Goal: Task Accomplishment & Management: Complete application form

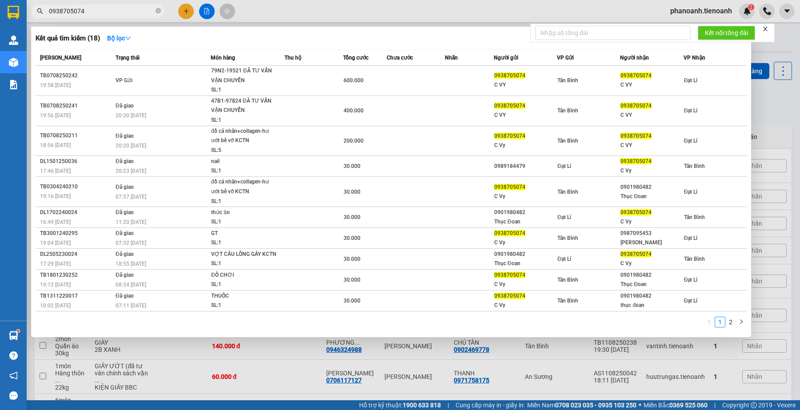
click at [144, 18] on div at bounding box center [400, 205] width 800 height 410
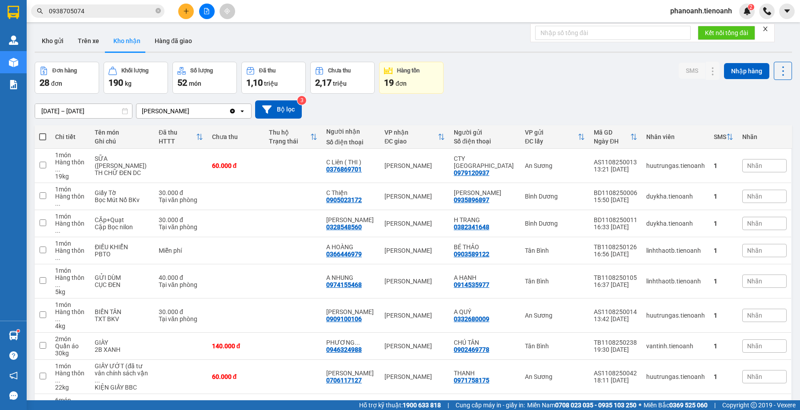
click at [141, 14] on input "0938705074" at bounding box center [101, 11] width 105 height 10
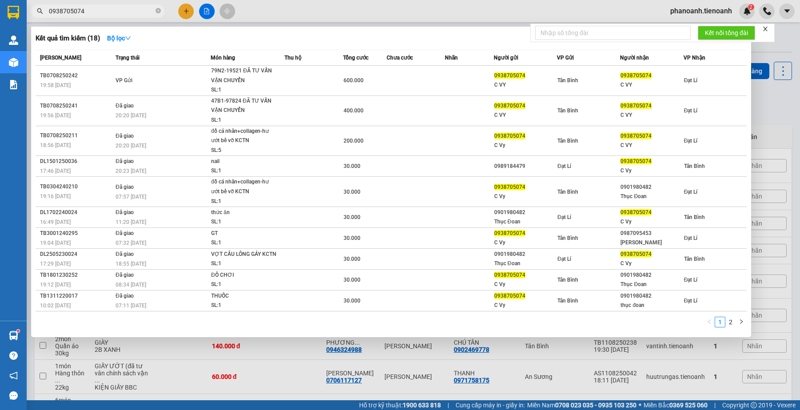
click at [141, 14] on input "0938705074" at bounding box center [101, 11] width 105 height 10
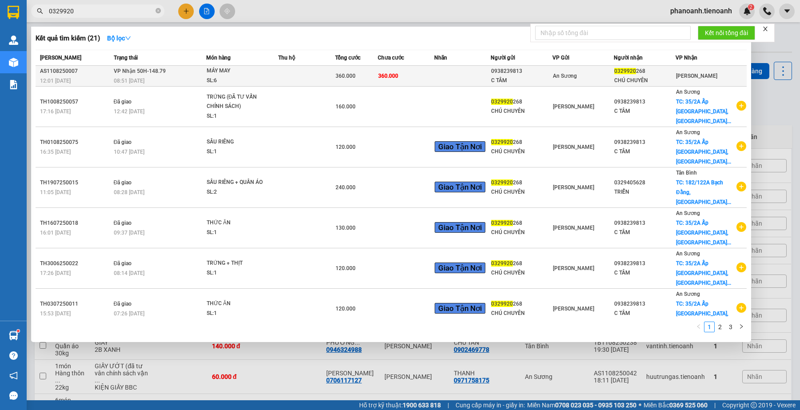
type input "0329920"
click at [544, 79] on div "C TÂM" at bounding box center [521, 80] width 61 height 9
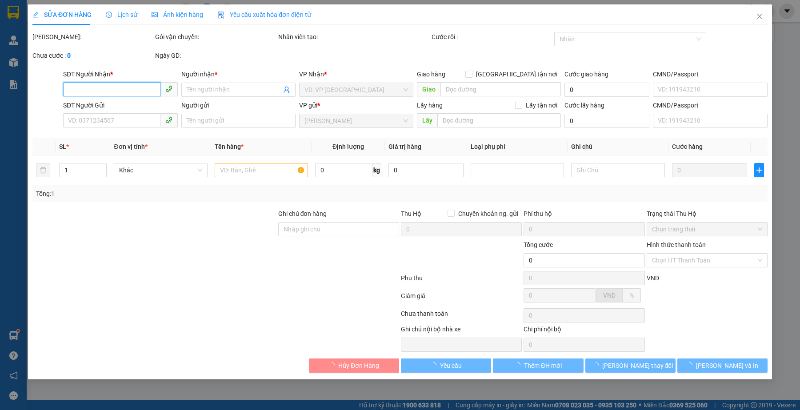
type input "0329920268"
type input "CHÚ CHUYÊN"
type input "0938239813"
type input "C TÂM"
type input "360.000"
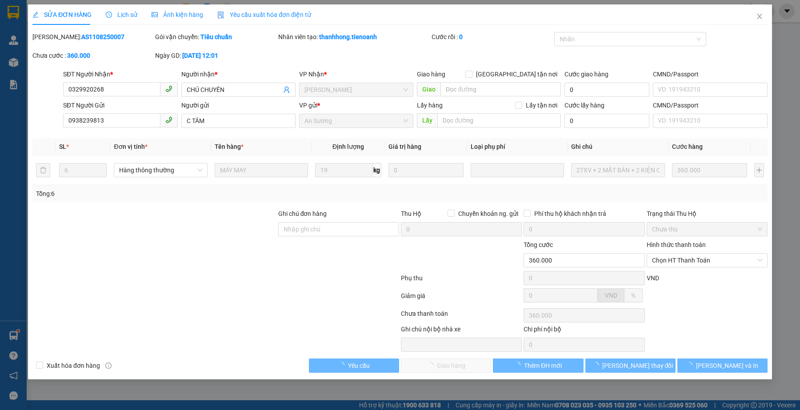
click at [243, 283] on div at bounding box center [216, 280] width 369 height 18
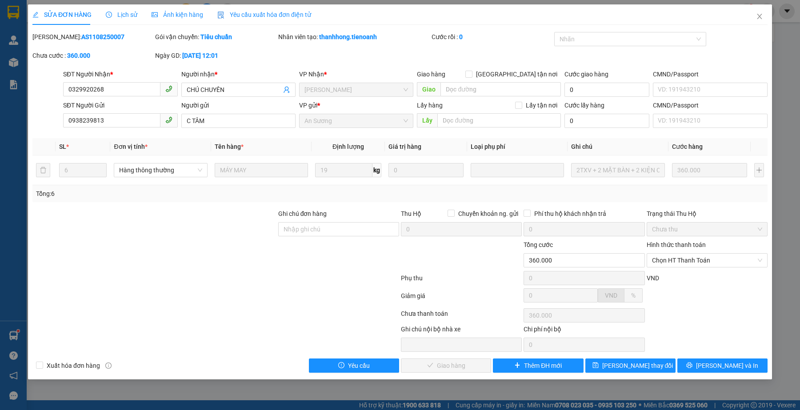
click at [239, 263] on div at bounding box center [155, 255] width 246 height 31
click at [676, 265] on span "Chọn HT Thanh Toán" at bounding box center [707, 260] width 110 height 13
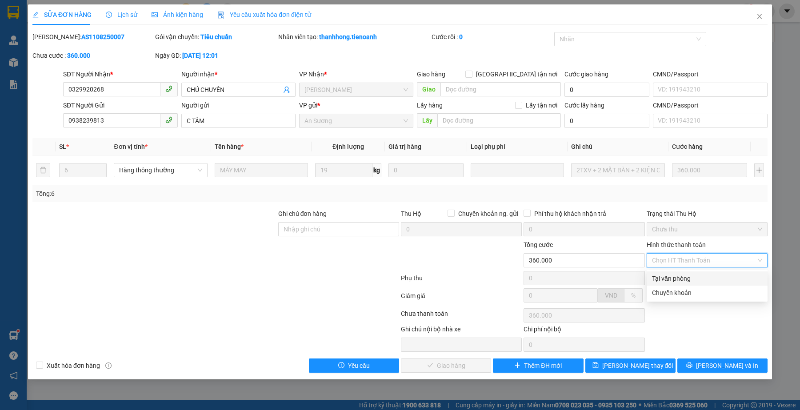
click at [679, 272] on div "Tại văn phòng" at bounding box center [707, 279] width 121 height 14
type input "0"
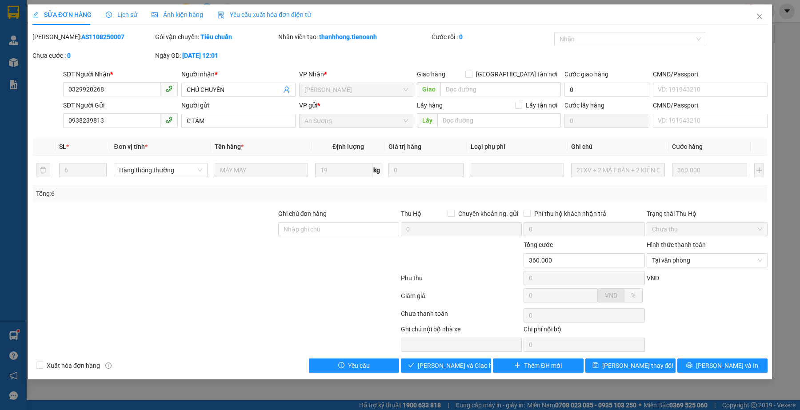
click at [235, 309] on div at bounding box center [216, 316] width 369 height 18
click at [121, 88] on input "0329920268" at bounding box center [111, 89] width 97 height 14
click at [291, 286] on div at bounding box center [216, 280] width 369 height 18
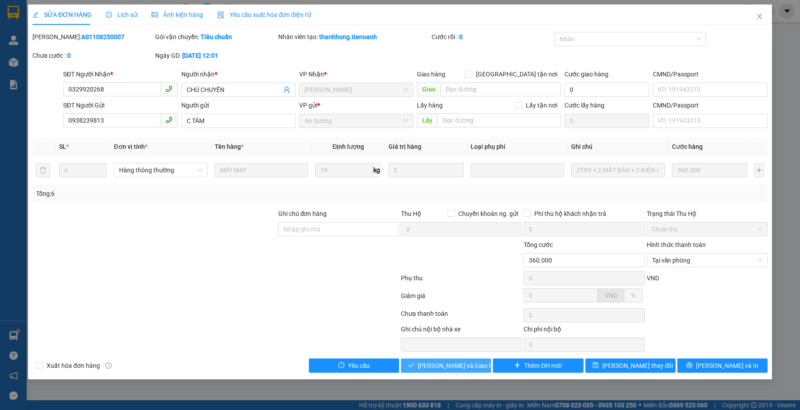
click at [427, 367] on span "[PERSON_NAME] và Giao hàng" at bounding box center [460, 366] width 85 height 10
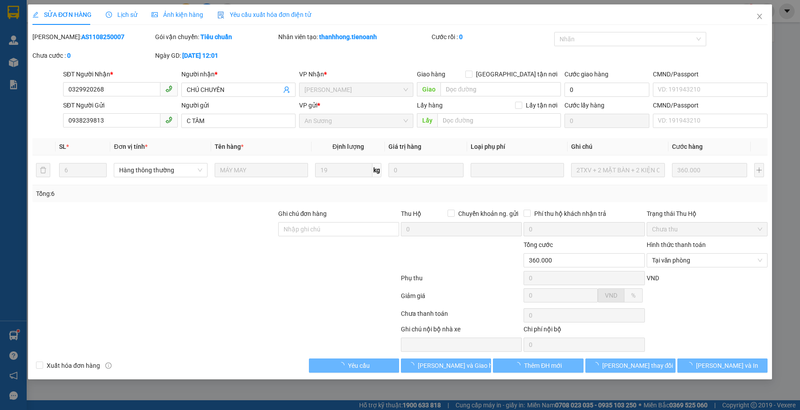
click at [267, 296] on div at bounding box center [216, 298] width 369 height 18
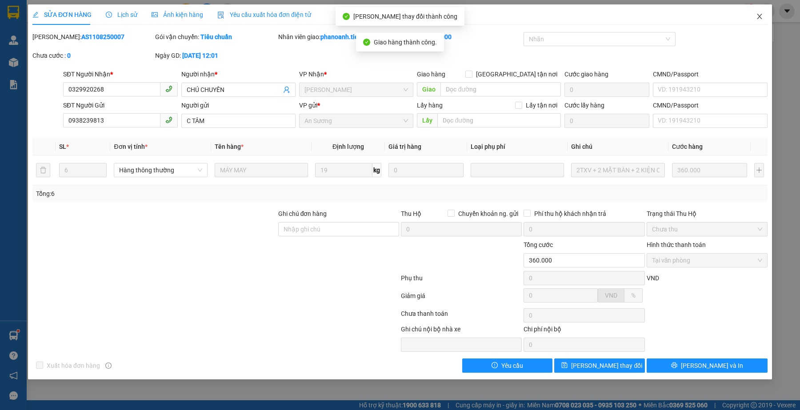
click at [759, 16] on icon "close" at bounding box center [759, 16] width 5 height 5
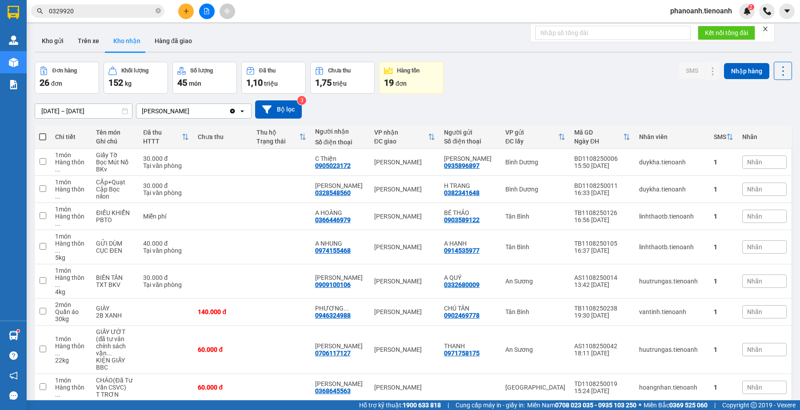
click at [514, 68] on div "Đơn hàng 26 đơn Khối lượng 152 kg Số lượng 45 món Đã thu 1,10 triệu Chưa thu 1,…" at bounding box center [414, 78] width 758 height 32
click at [554, 80] on div "Đơn hàng 26 đơn Khối lượng 152 kg Số lượng 45 món Đã thu 1,10 triệu Chưa thu 1,…" at bounding box center [414, 78] width 758 height 32
click at [132, 13] on input "0329920" at bounding box center [101, 11] width 105 height 10
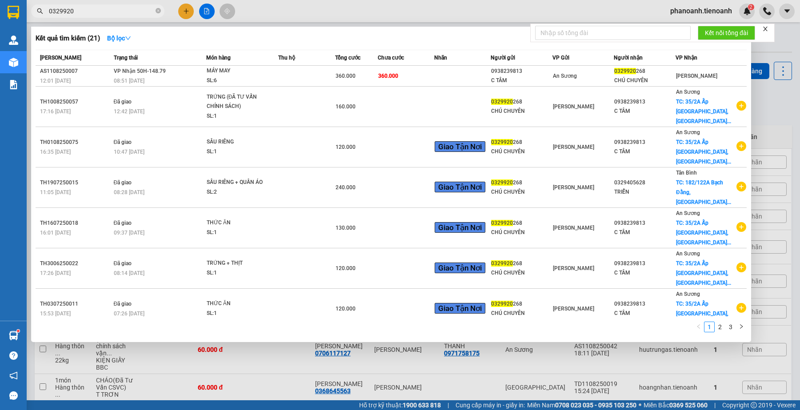
click at [132, 13] on input "0329920" at bounding box center [101, 11] width 105 height 10
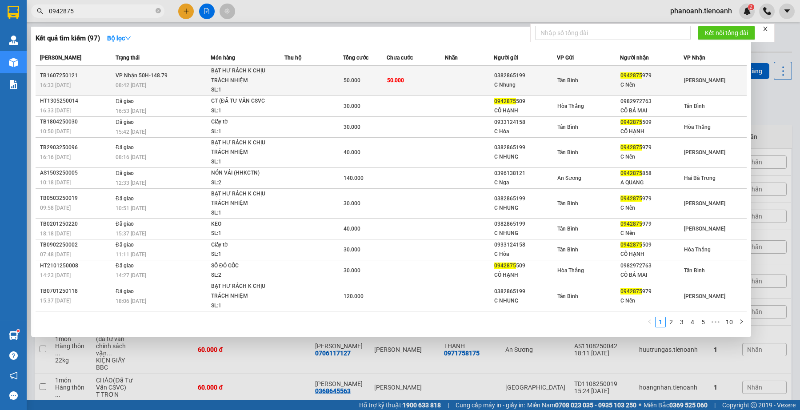
type input "0942875"
click at [521, 86] on div "C Nhung" at bounding box center [525, 84] width 62 height 9
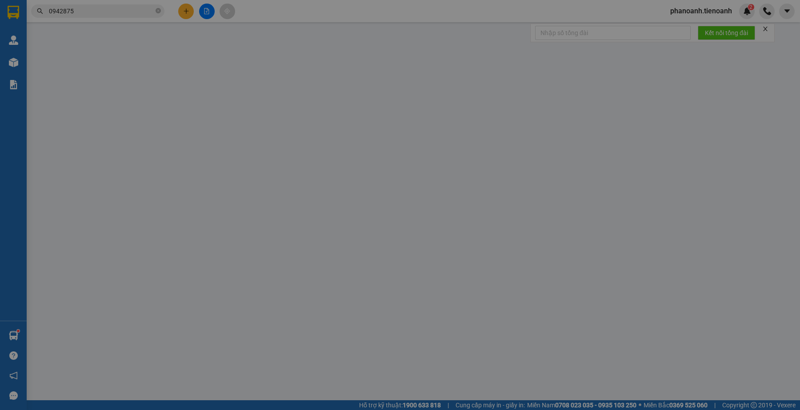
type input "0942875979"
type input "C Nên"
type input "0382865199"
type input "C Nhung"
type input "Có"
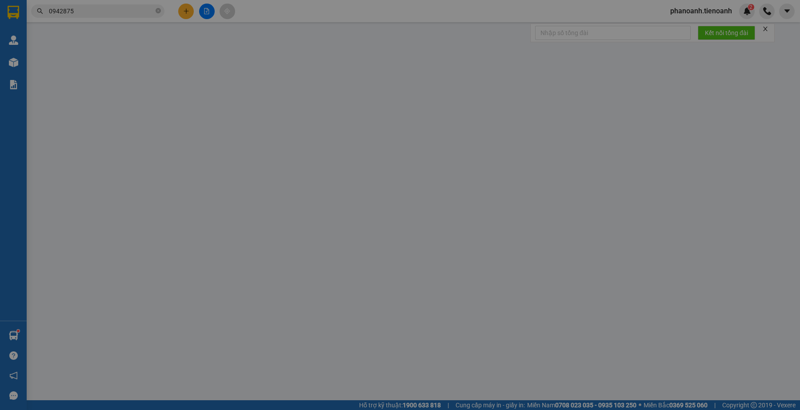
type input "50.000"
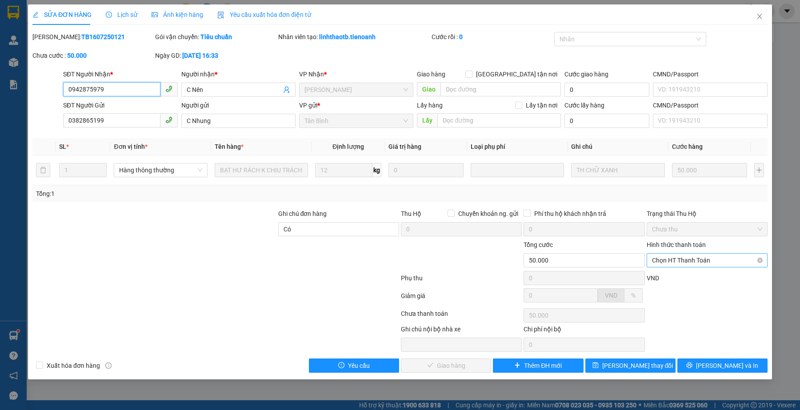
click at [675, 264] on span "Chọn HT Thanh Toán" at bounding box center [707, 260] width 110 height 13
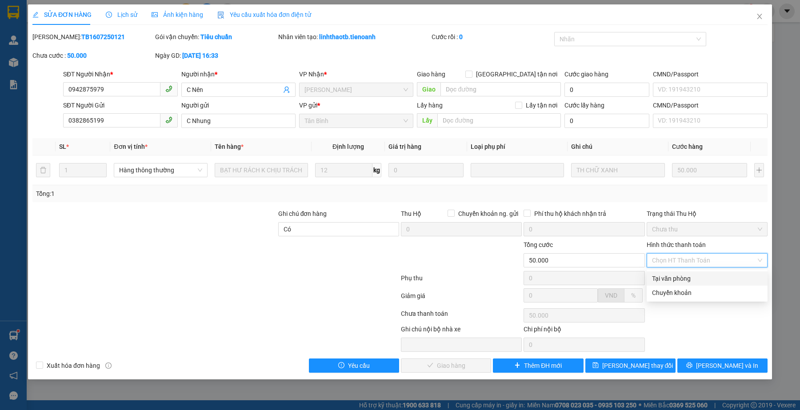
click at [679, 274] on div "Tại văn phòng" at bounding box center [707, 279] width 110 height 10
type input "0"
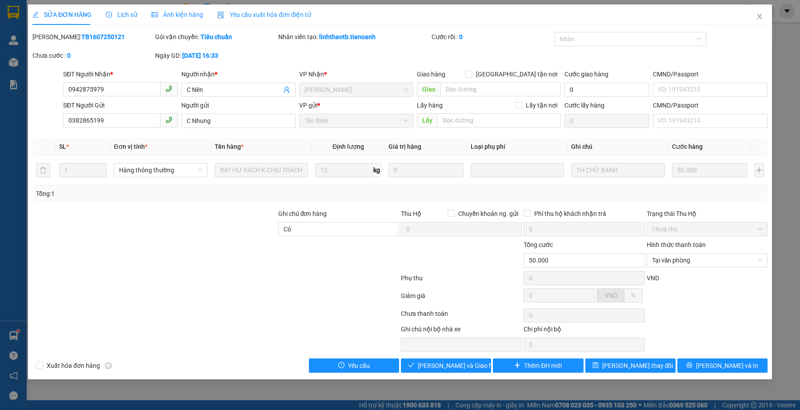
click at [422, 281] on div "Phụ thu" at bounding box center [461, 281] width 123 height 16
drag, startPoint x: 460, startPoint y: 369, endPoint x: 259, endPoint y: 221, distance: 249.7
click at [459, 368] on span "[PERSON_NAME] và Giao hàng" at bounding box center [460, 366] width 85 height 10
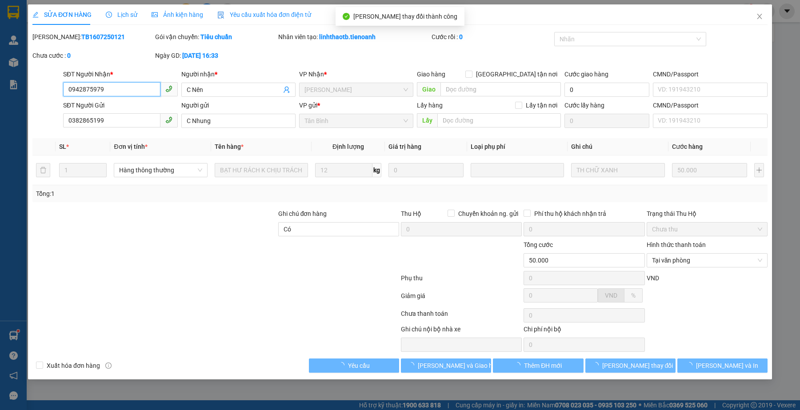
click at [132, 94] on input "0942875979" at bounding box center [111, 89] width 97 height 14
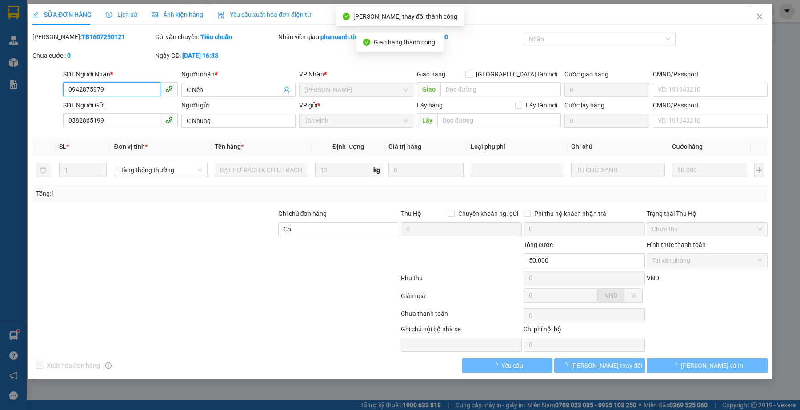
click at [132, 94] on input "0942875979" at bounding box center [111, 89] width 97 height 14
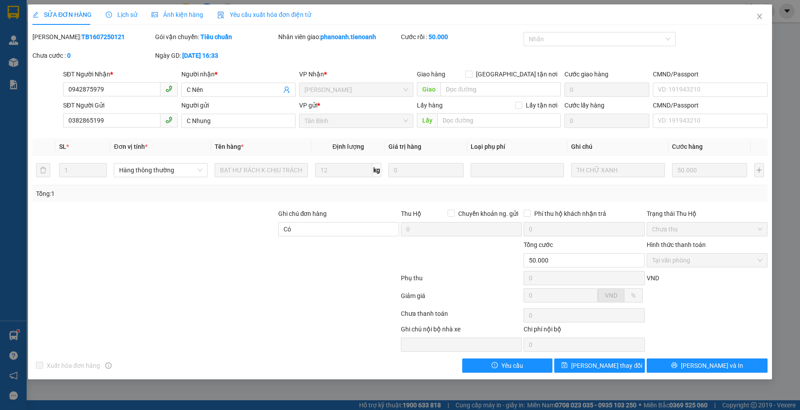
click at [263, 247] on div at bounding box center [155, 255] width 246 height 31
click at [762, 14] on icon "close" at bounding box center [759, 16] width 7 height 7
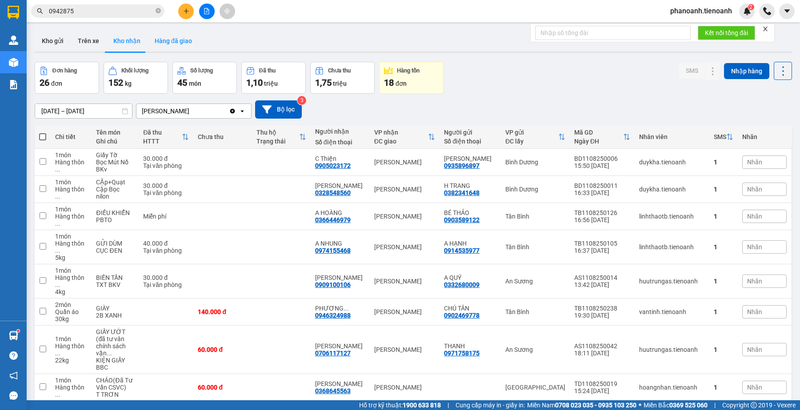
click at [164, 40] on button "Hàng đã giao" at bounding box center [174, 40] width 52 height 21
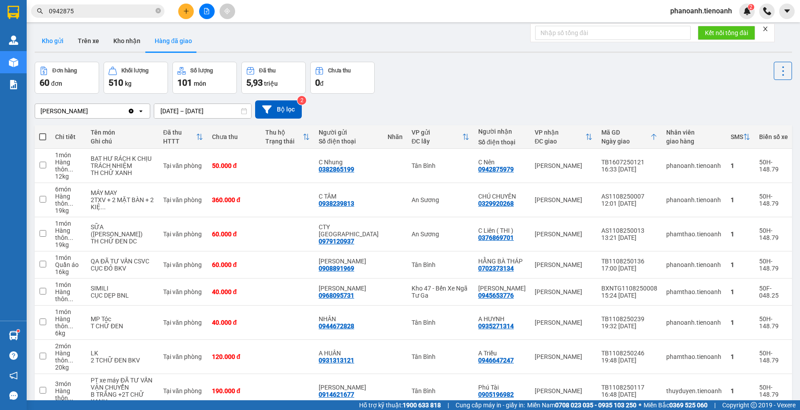
click at [43, 32] on button "Kho gửi" at bounding box center [53, 40] width 36 height 21
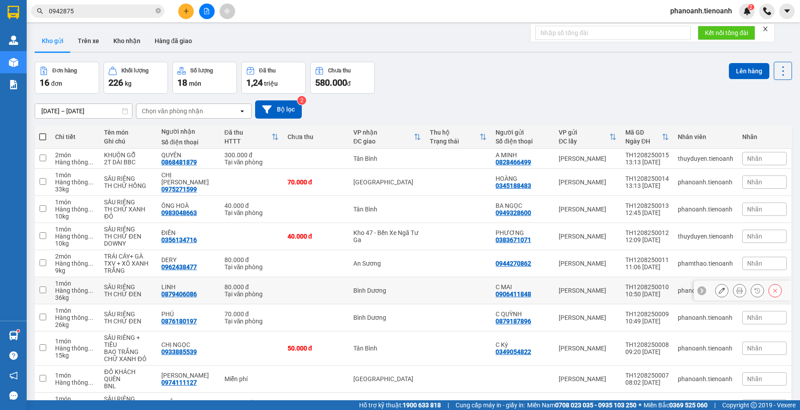
scroll to position [57, 0]
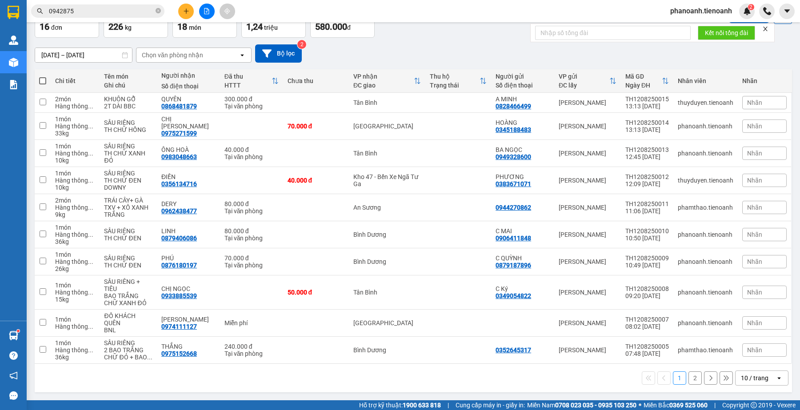
click at [401, 30] on div "Đơn hàng 16 đơn Khối lượng 226 kg Số lượng 18 món Đã thu 1,24 triệu Chưa thu 58…" at bounding box center [414, 22] width 758 height 32
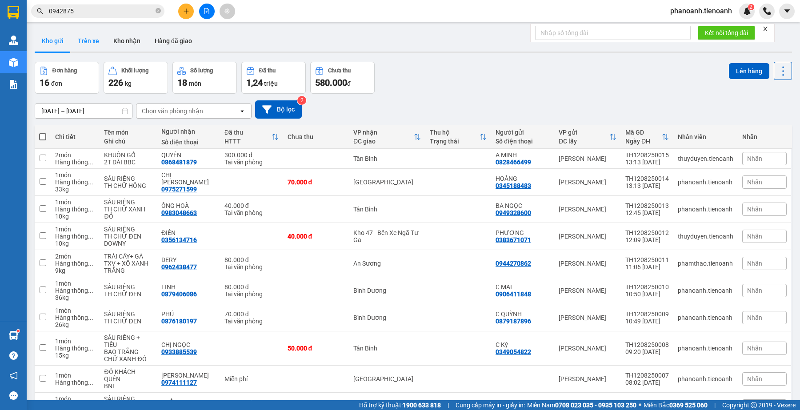
click at [86, 33] on button "Trên xe" at bounding box center [89, 40] width 36 height 21
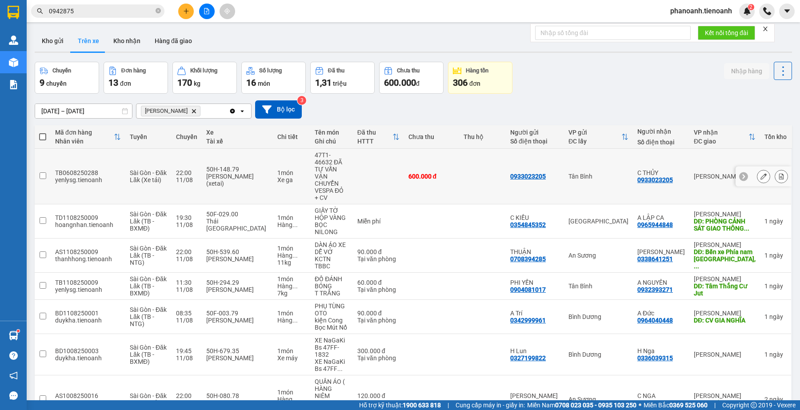
click at [45, 174] on input "checkbox" at bounding box center [43, 175] width 7 height 7
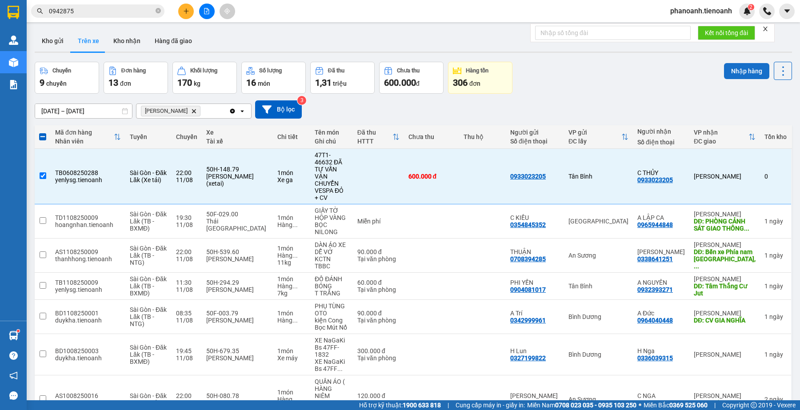
click at [732, 70] on button "Nhập hàng" at bounding box center [746, 71] width 45 height 16
checkbox input "false"
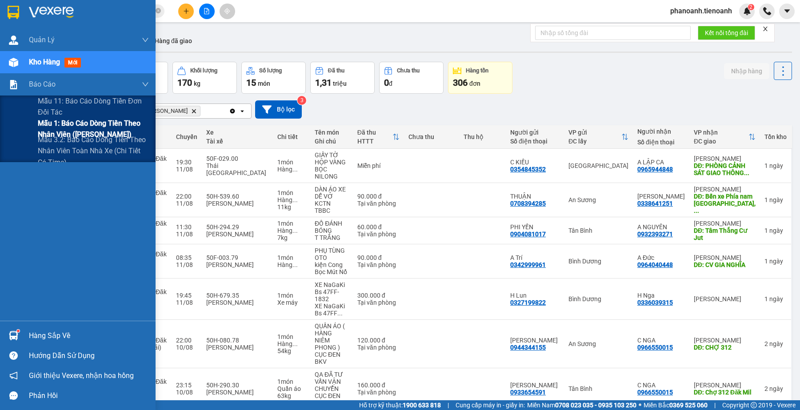
click at [76, 124] on span "Mẫu 1: Báo cáo dòng tiền theo nhân viên ([PERSON_NAME])" at bounding box center [93, 129] width 111 height 22
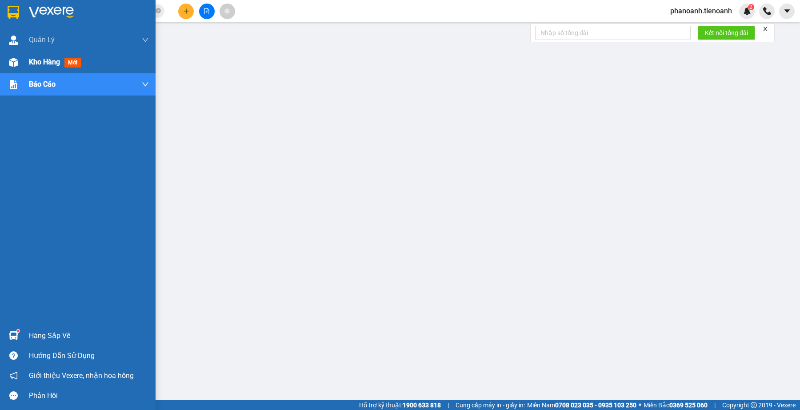
click at [37, 59] on span "Kho hàng" at bounding box center [44, 62] width 31 height 8
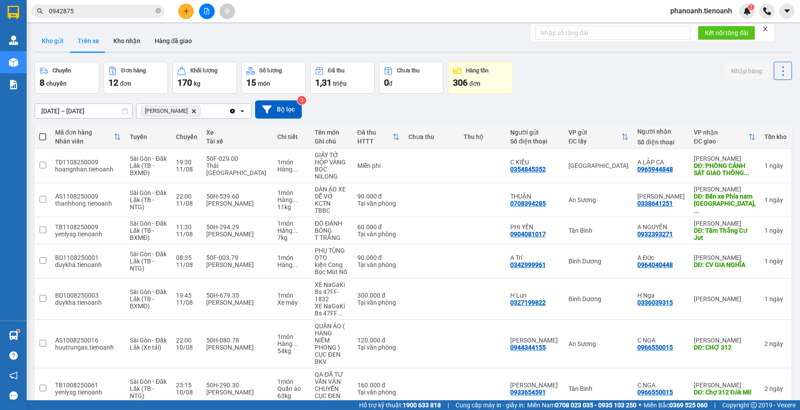
click at [52, 41] on button "Kho gửi" at bounding box center [53, 40] width 36 height 21
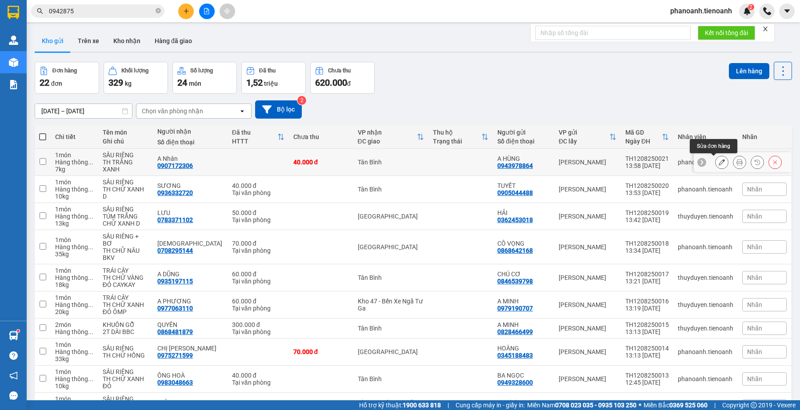
click at [716, 165] on button at bounding box center [722, 163] width 12 height 16
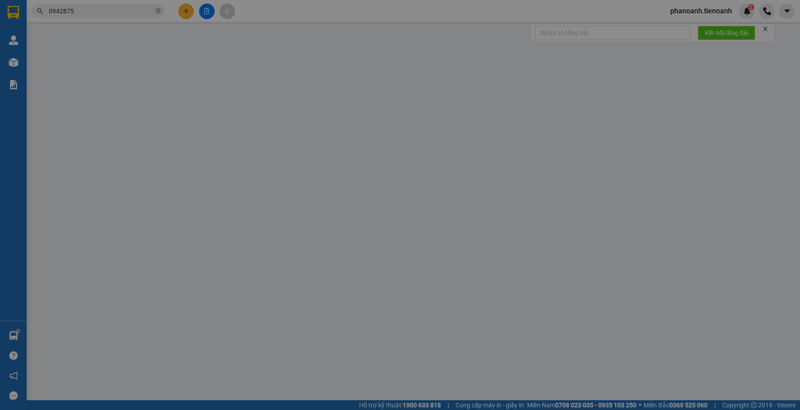
type input "0907172306"
type input "A Nhân"
type input "0943978864"
type input "A HÙNG"
type input "40.000"
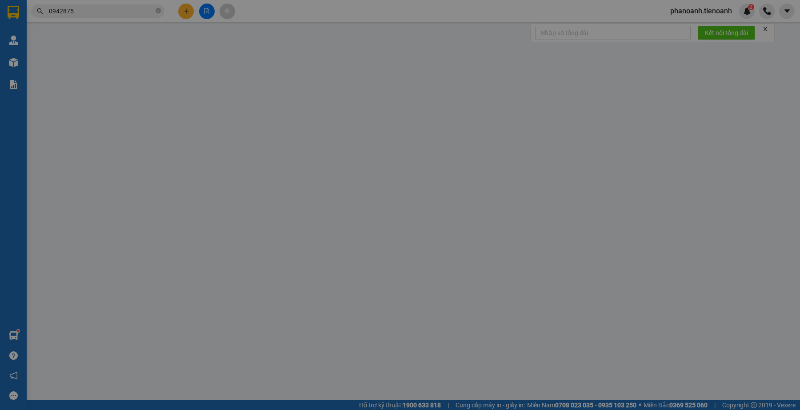
type input "40.000"
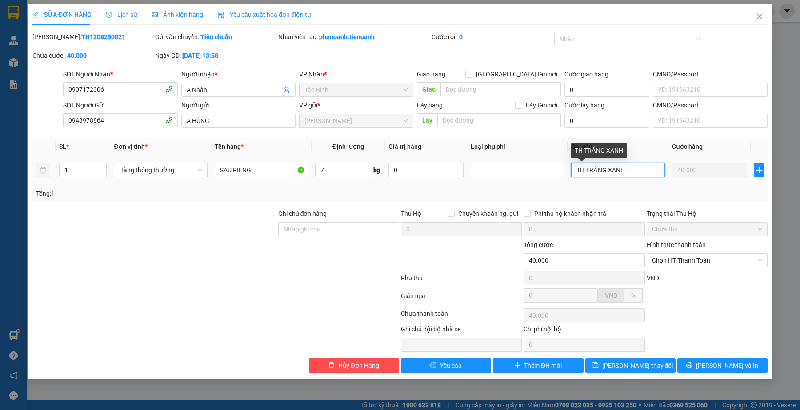
click at [632, 176] on input "TH TRẮNG XANH" at bounding box center [617, 170] width 93 height 14
type input "H"
type input "TH YOMOST XANH"
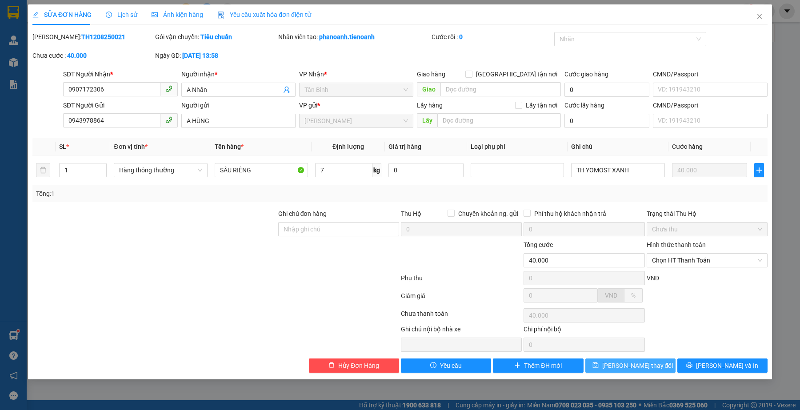
click at [599, 369] on icon "save" at bounding box center [596, 365] width 6 height 6
